Goal: Find specific page/section: Find specific page/section

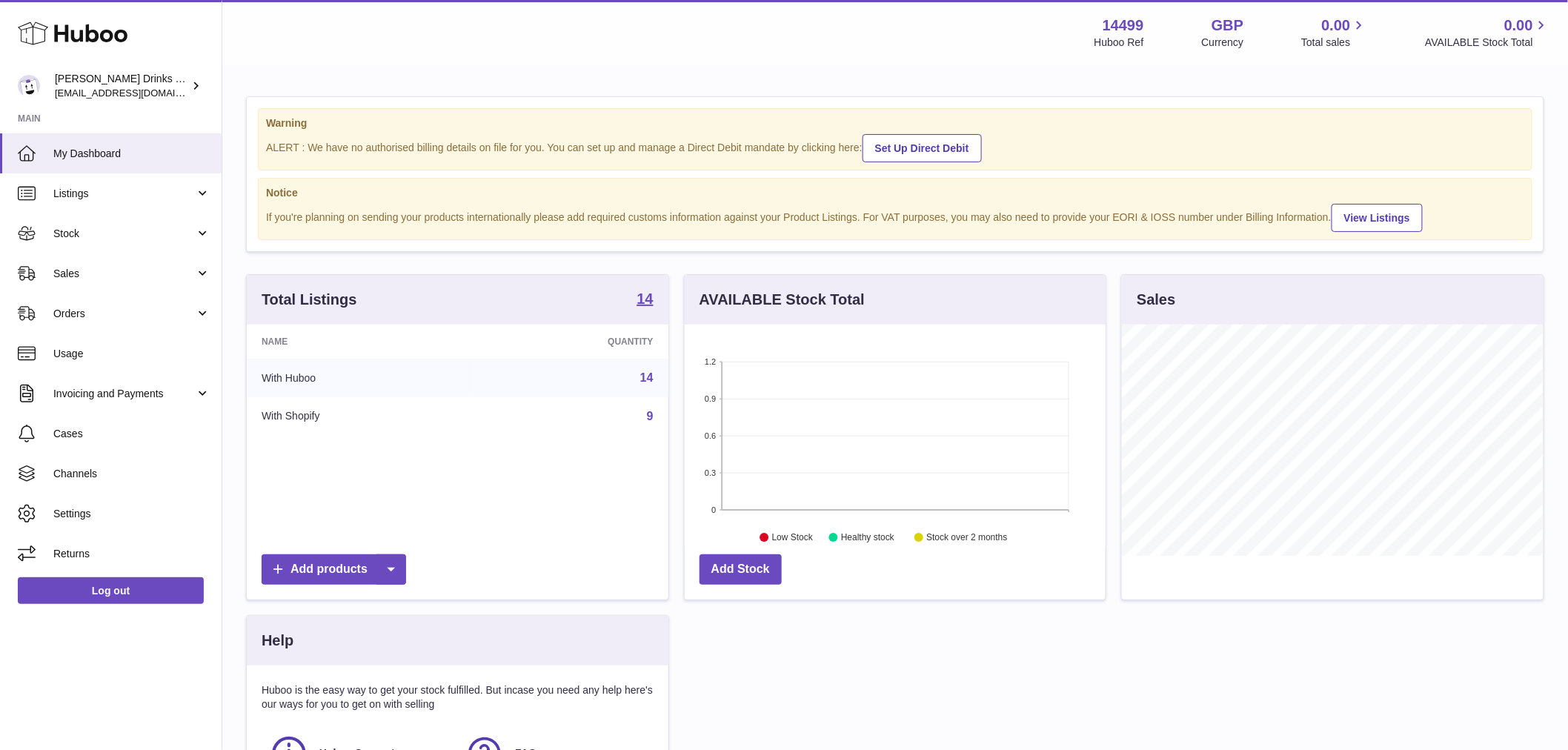
scroll to position [232, 421]
click at [128, 273] on span "Sales" at bounding box center [124, 273] width 141 height 14
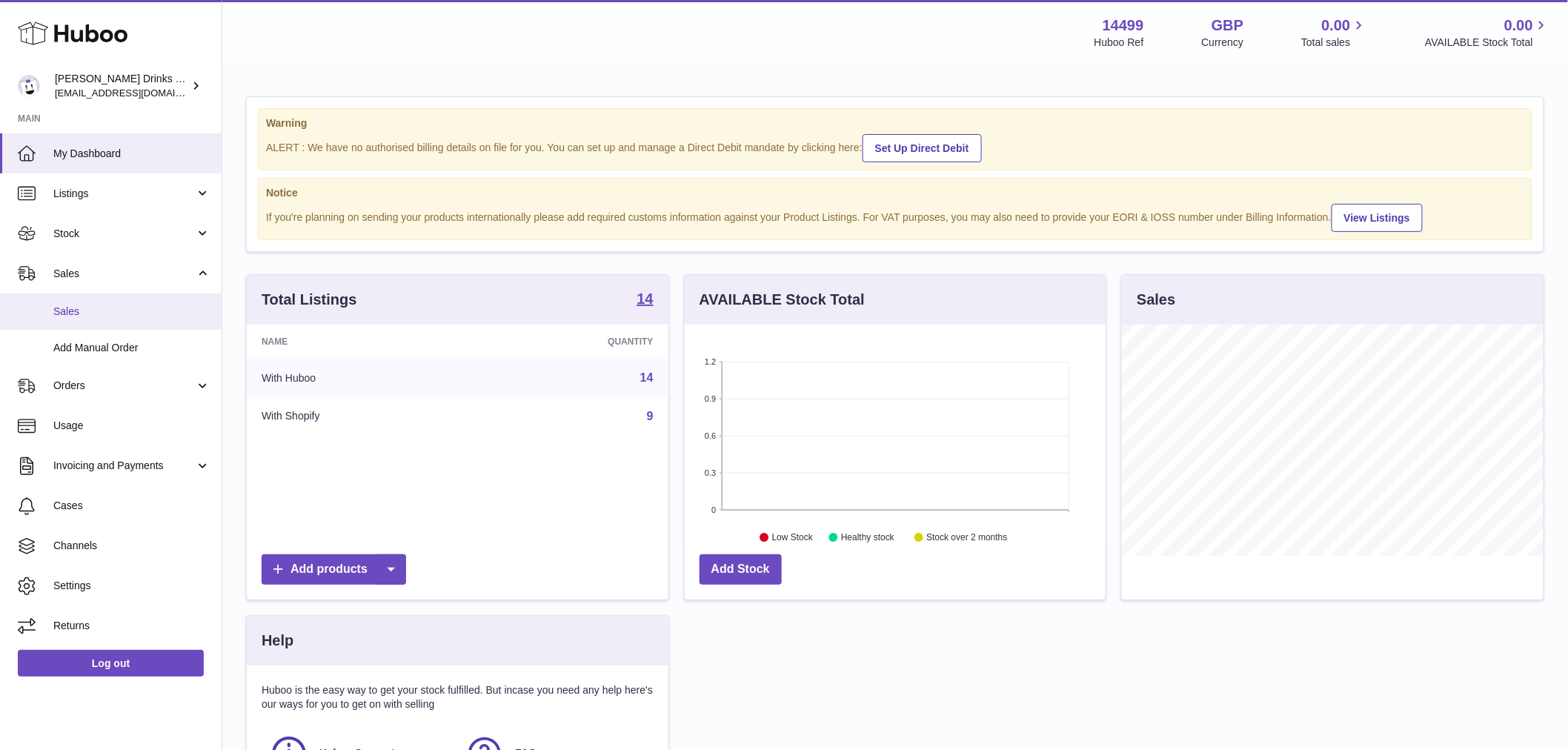
click at [120, 313] on span "Sales" at bounding box center [132, 311] width 157 height 14
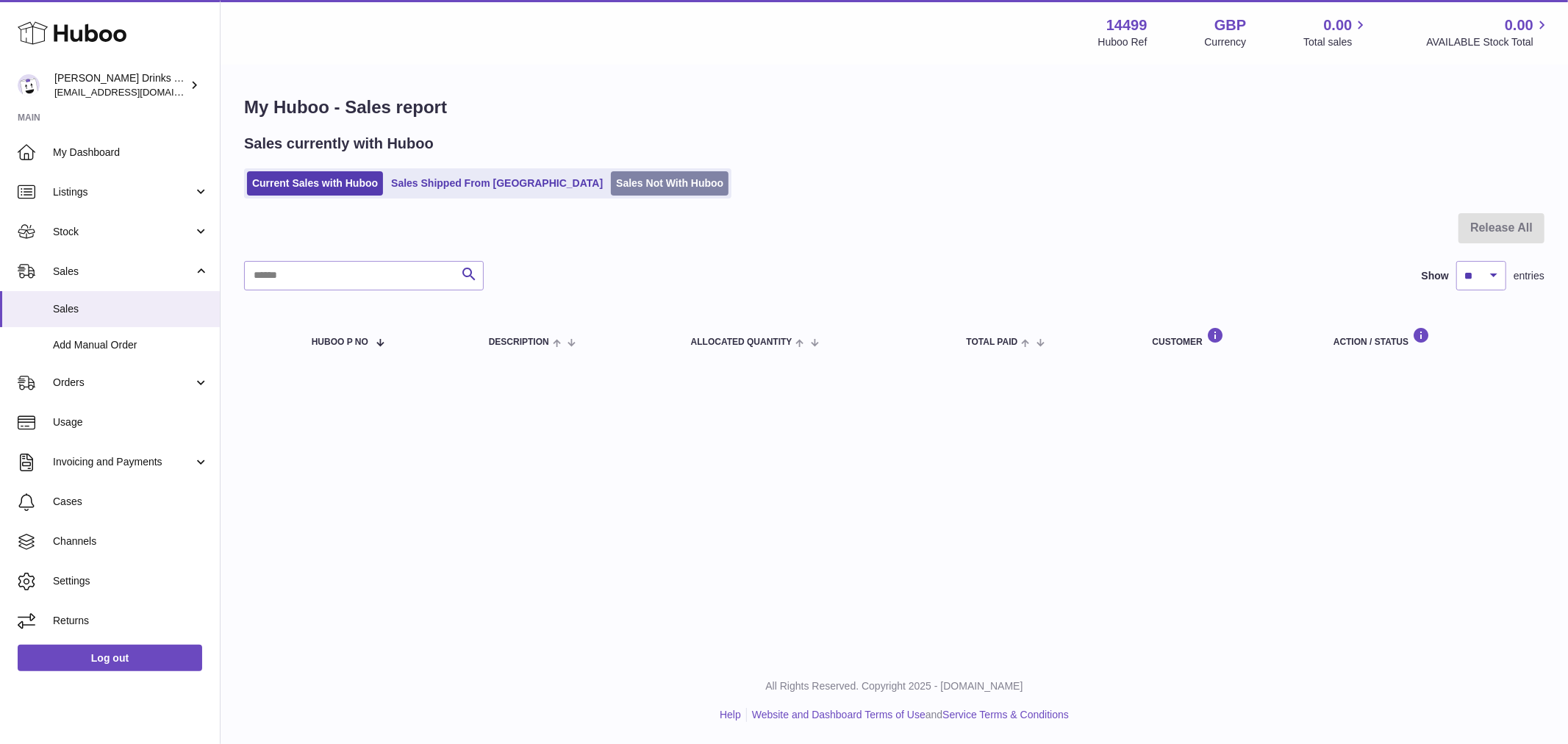
click at [626, 177] on link "Sales Not With Huboo" at bounding box center [670, 183] width 118 height 24
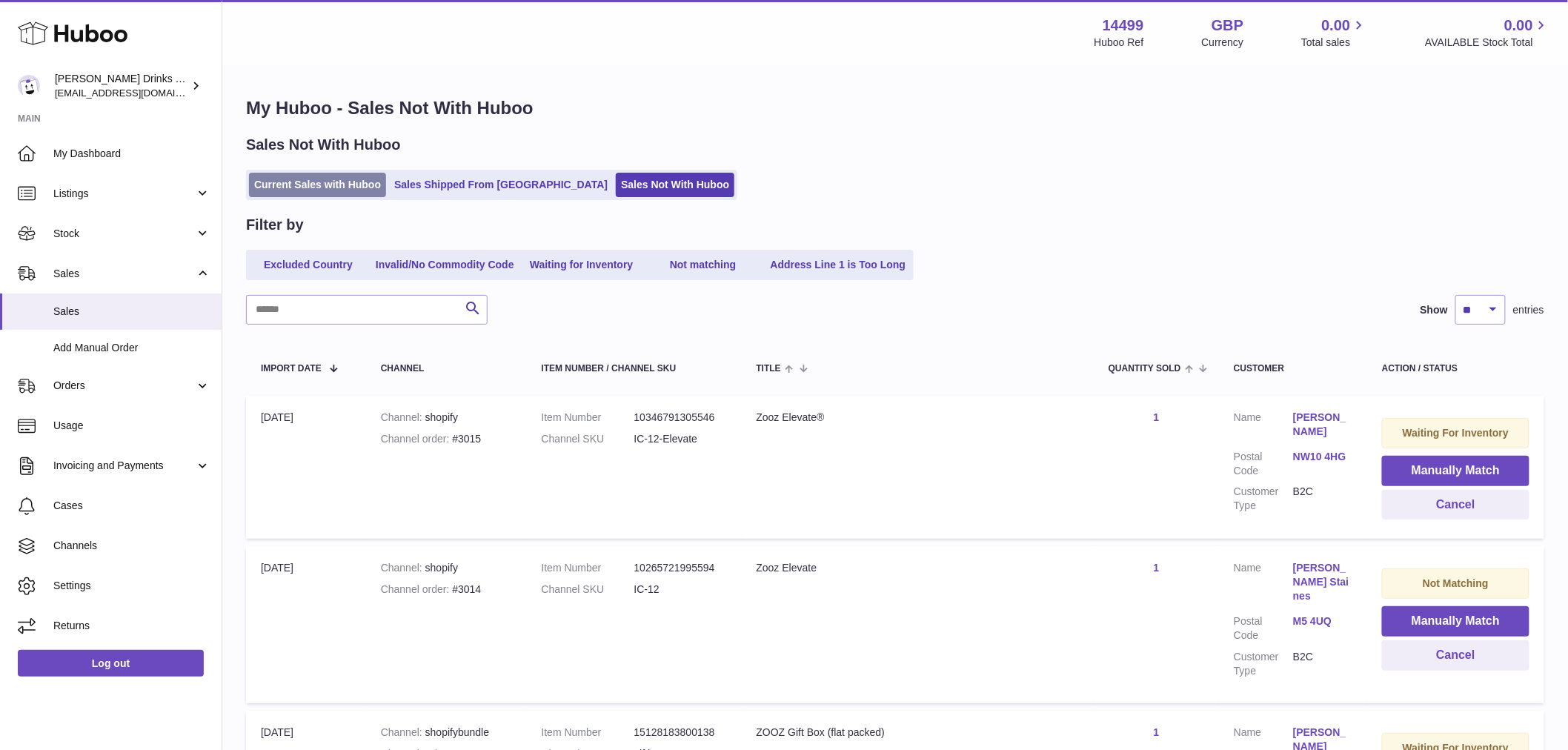
click at [277, 181] on link "Current Sales with Huboo" at bounding box center [317, 184] width 137 height 24
